Goal: Transaction & Acquisition: Purchase product/service

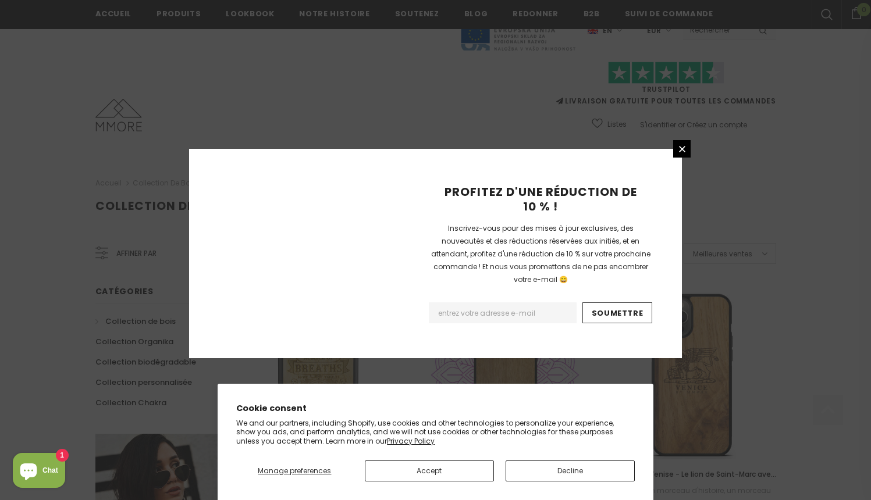
scroll to position [782, 0]
